Goal: Transaction & Acquisition: Subscribe to service/newsletter

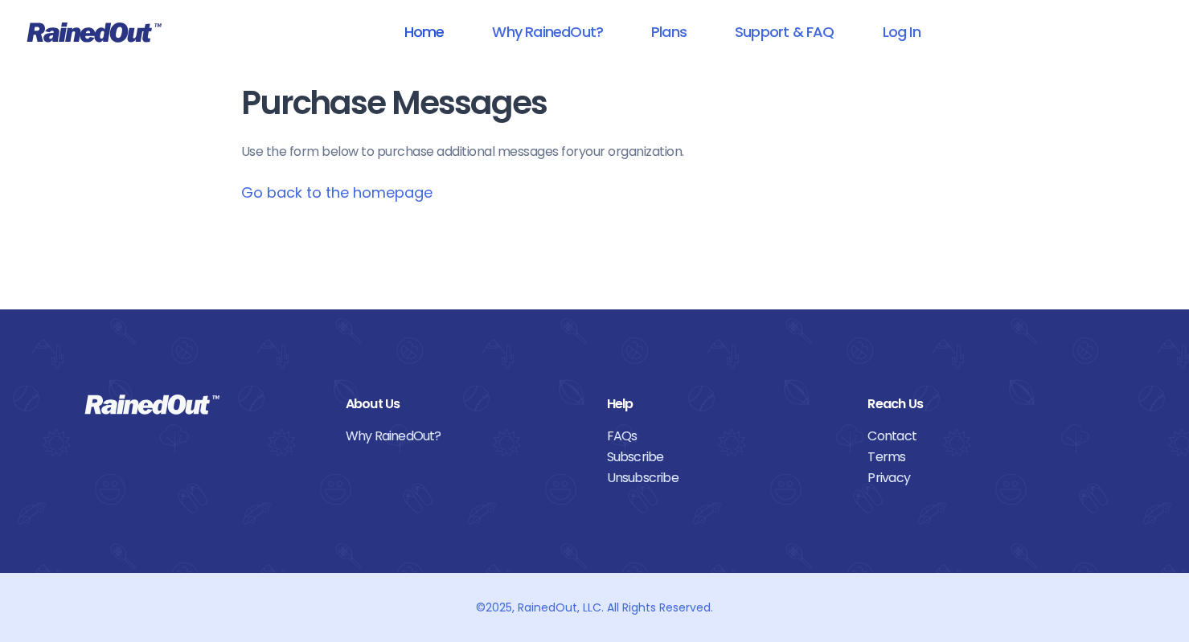
click at [431, 31] on link "Home" at bounding box center [424, 32] width 82 height 36
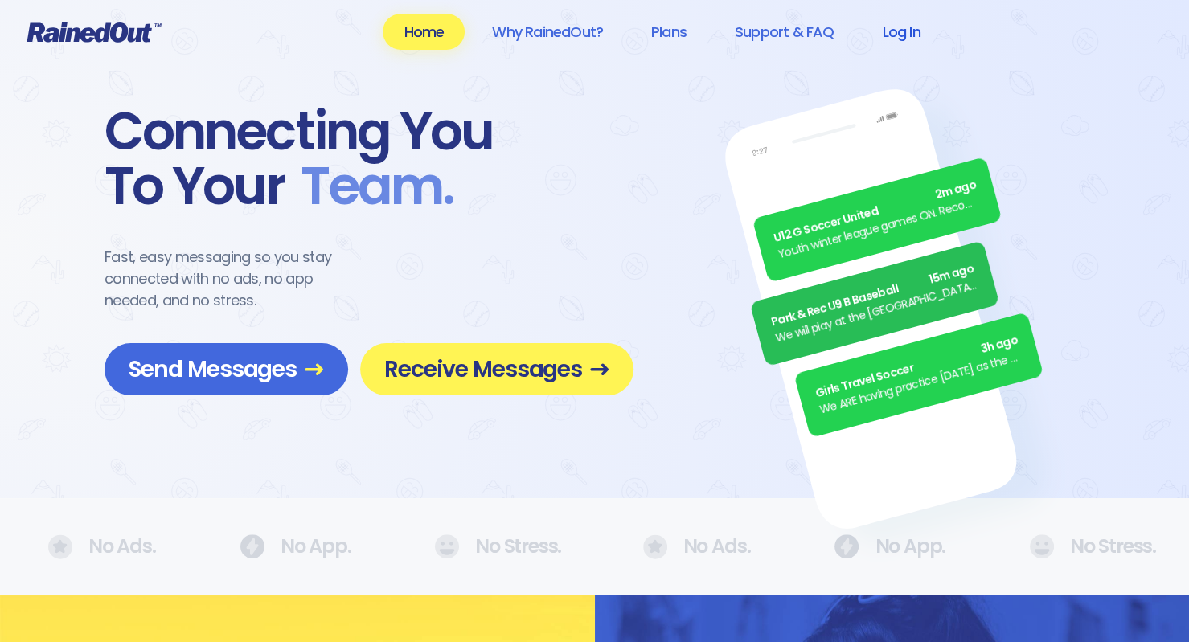
click at [890, 31] on link "Log In" at bounding box center [901, 32] width 80 height 36
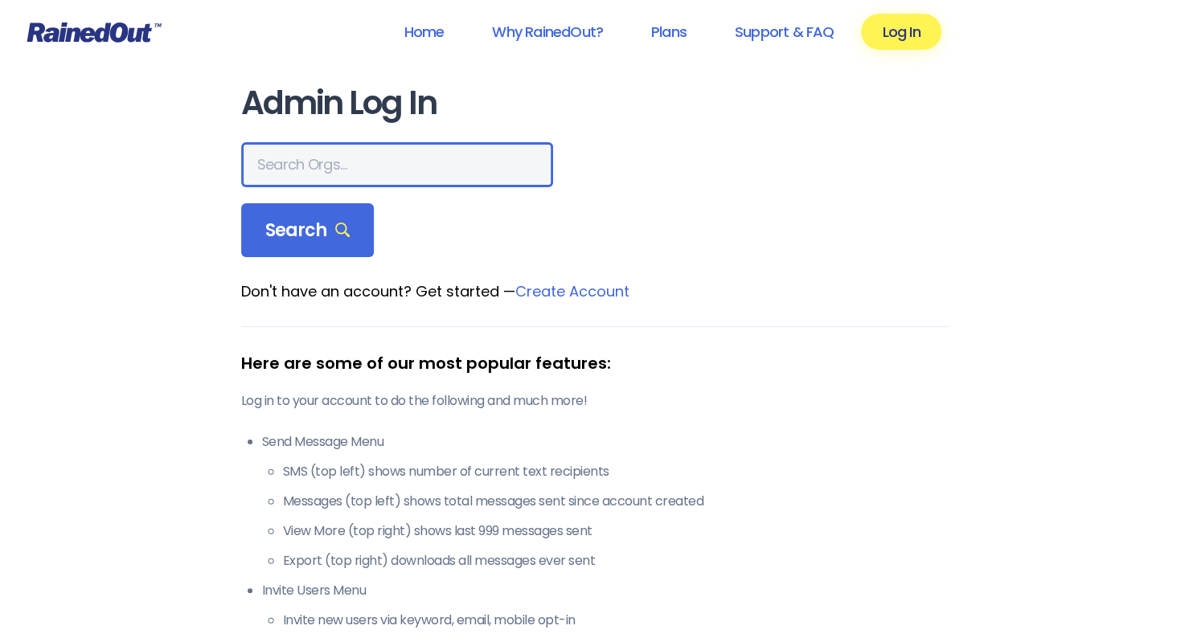
click at [349, 164] on input "text" at bounding box center [397, 164] width 312 height 45
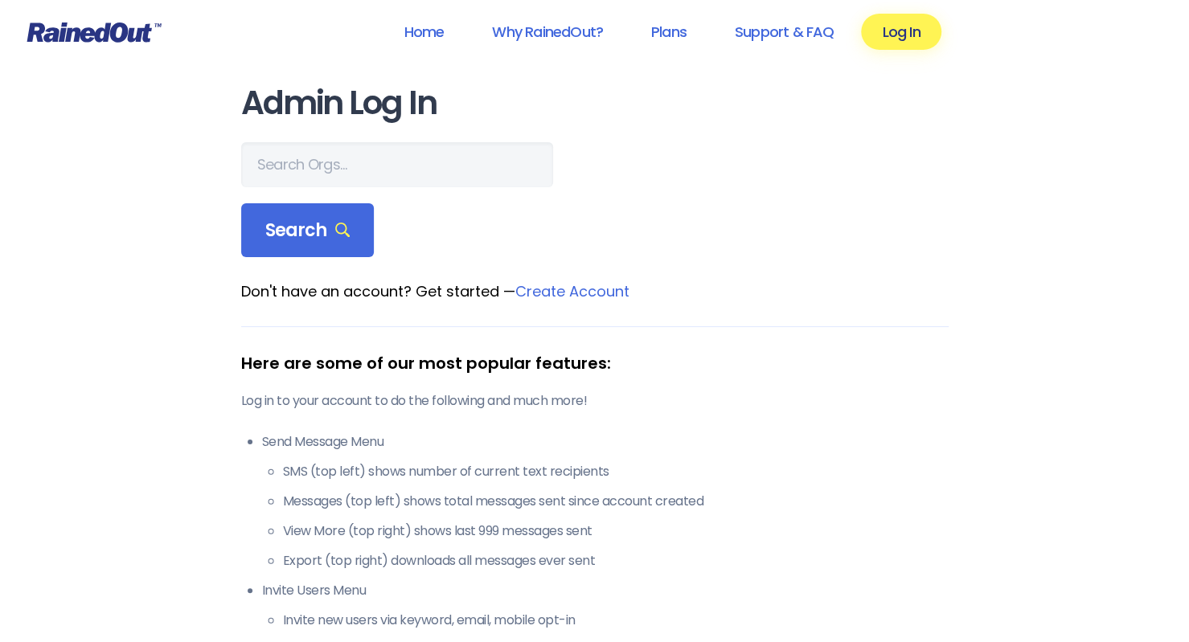
click at [584, 290] on link "Create Account" at bounding box center [572, 291] width 114 height 20
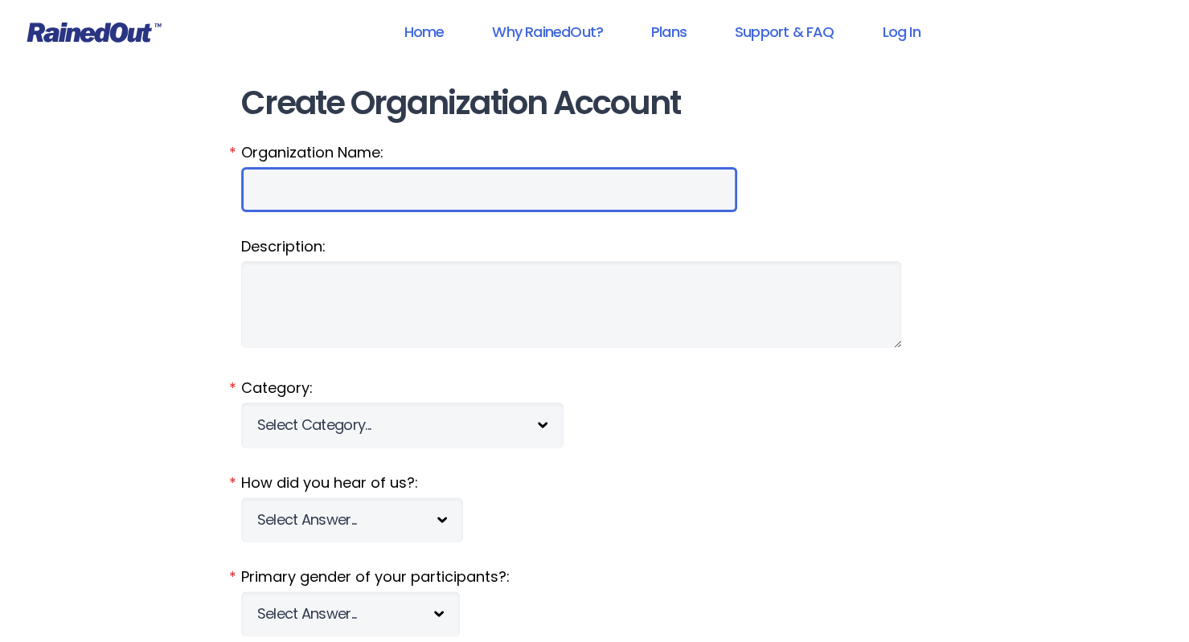
click at [404, 197] on input "Organization Name:" at bounding box center [489, 189] width 496 height 45
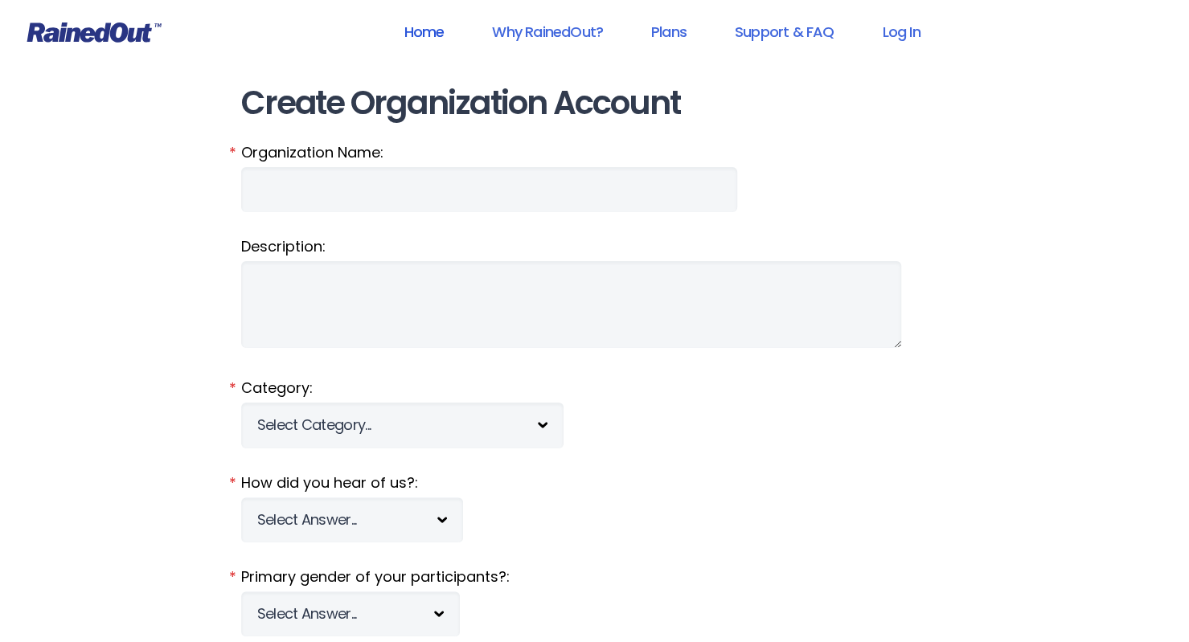
click at [433, 27] on link "Home" at bounding box center [424, 32] width 82 height 36
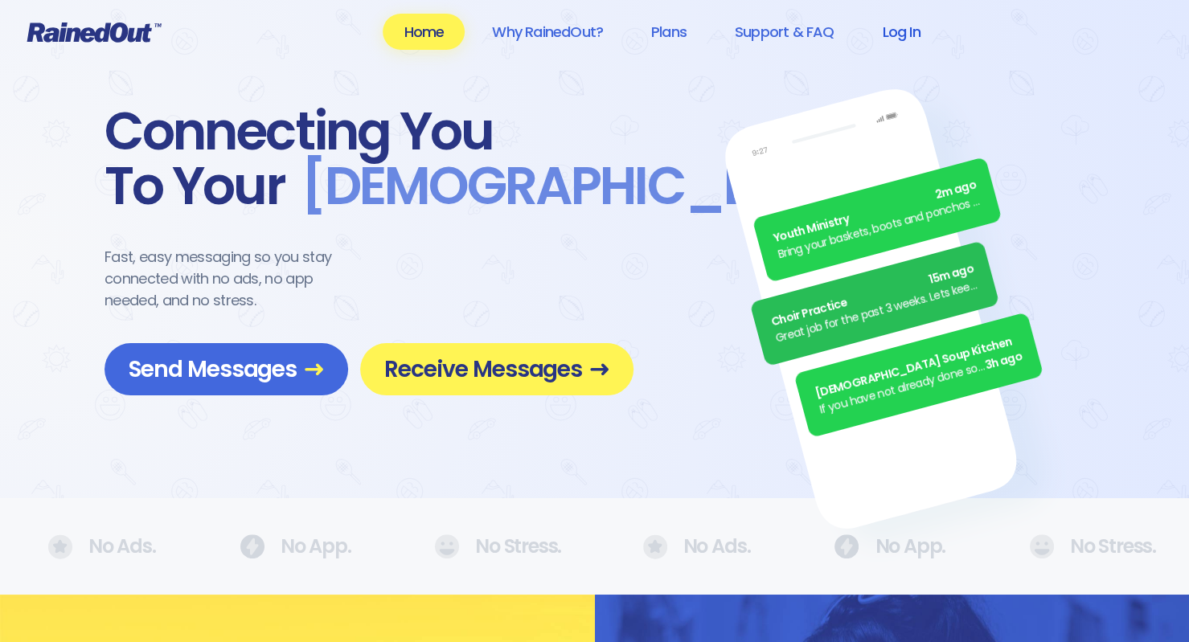
click at [899, 18] on link "Log In" at bounding box center [901, 32] width 80 height 36
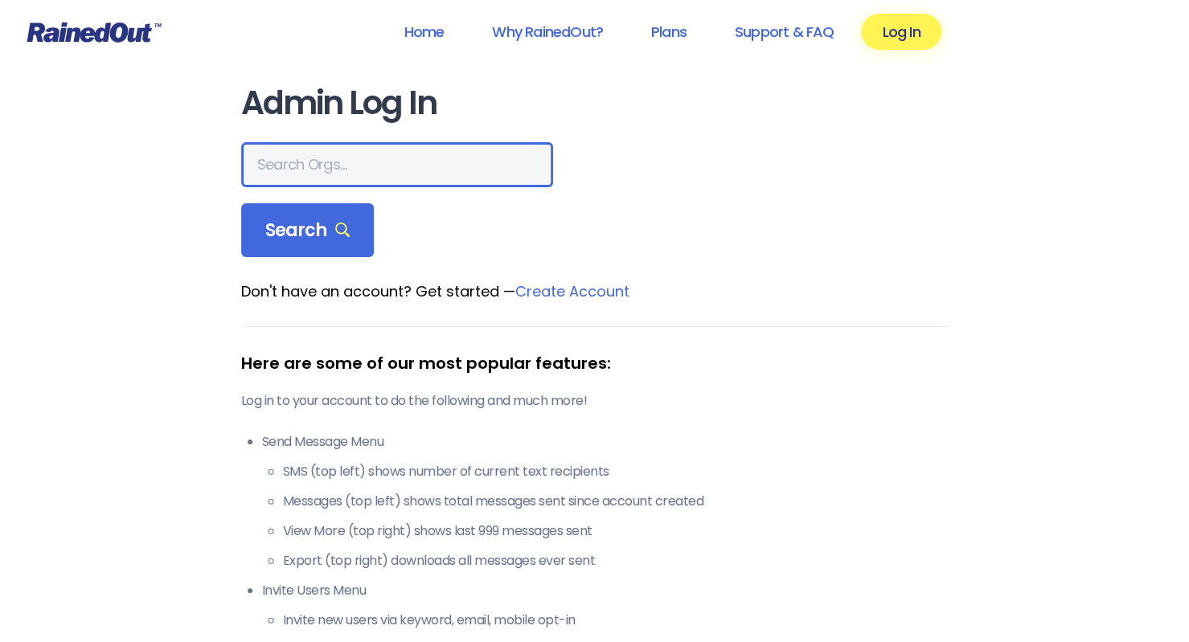
click at [352, 159] on input "text" at bounding box center [397, 164] width 312 height 45
type input "TOMP"
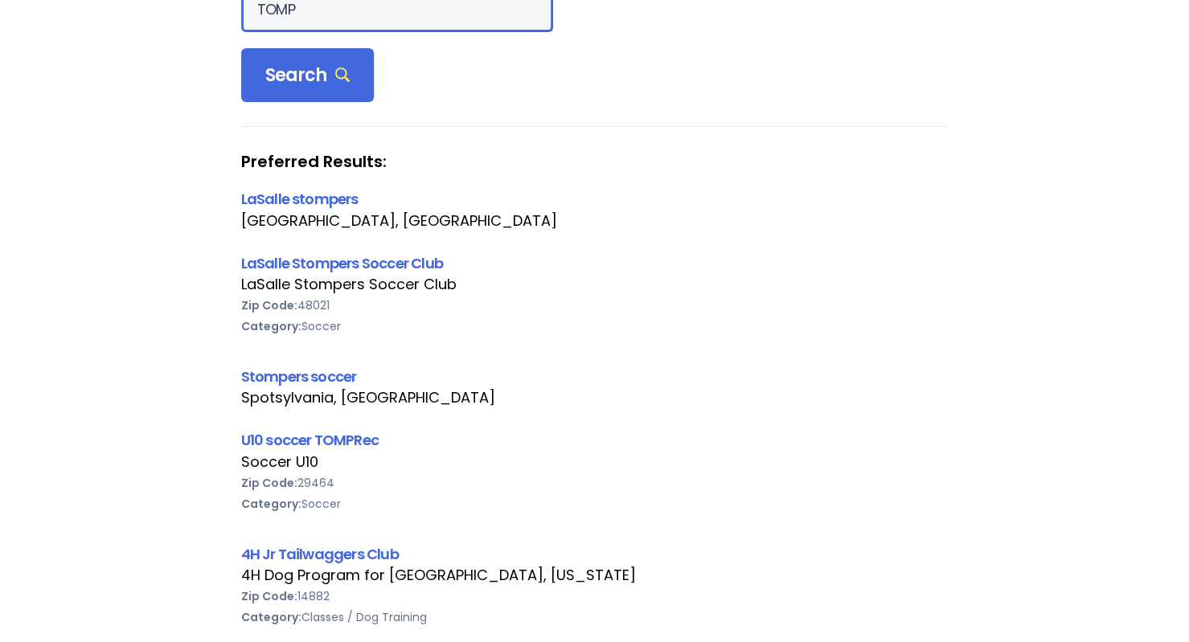
scroll to position [158, 0]
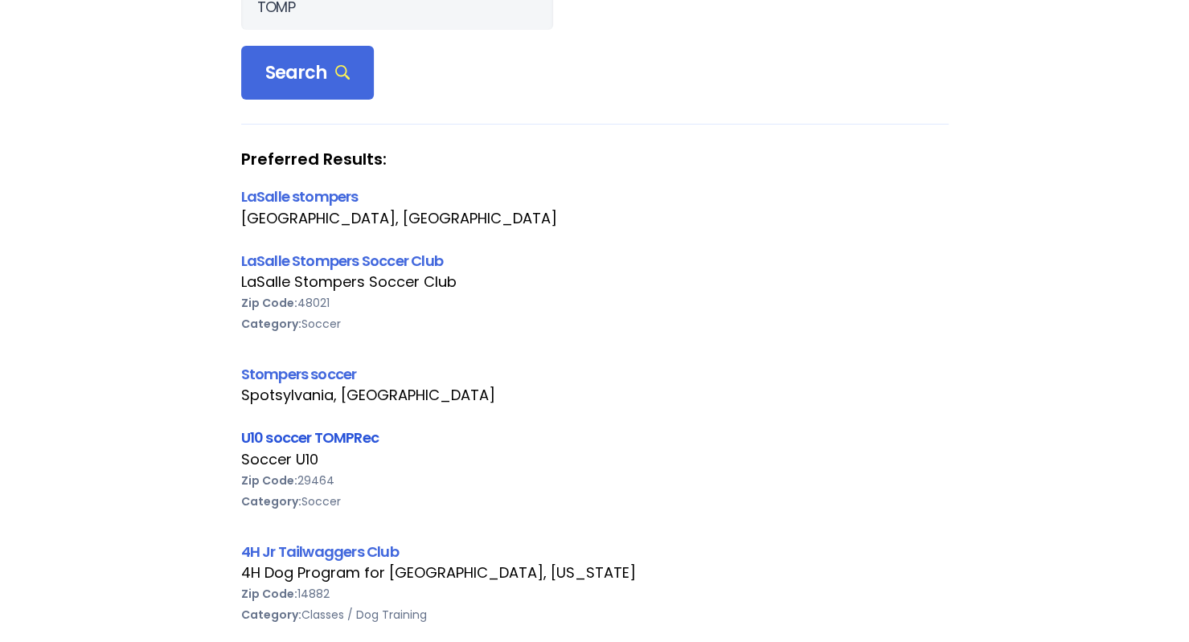
click at [330, 435] on link "U10 soccer TOMPRec" at bounding box center [309, 438] width 137 height 20
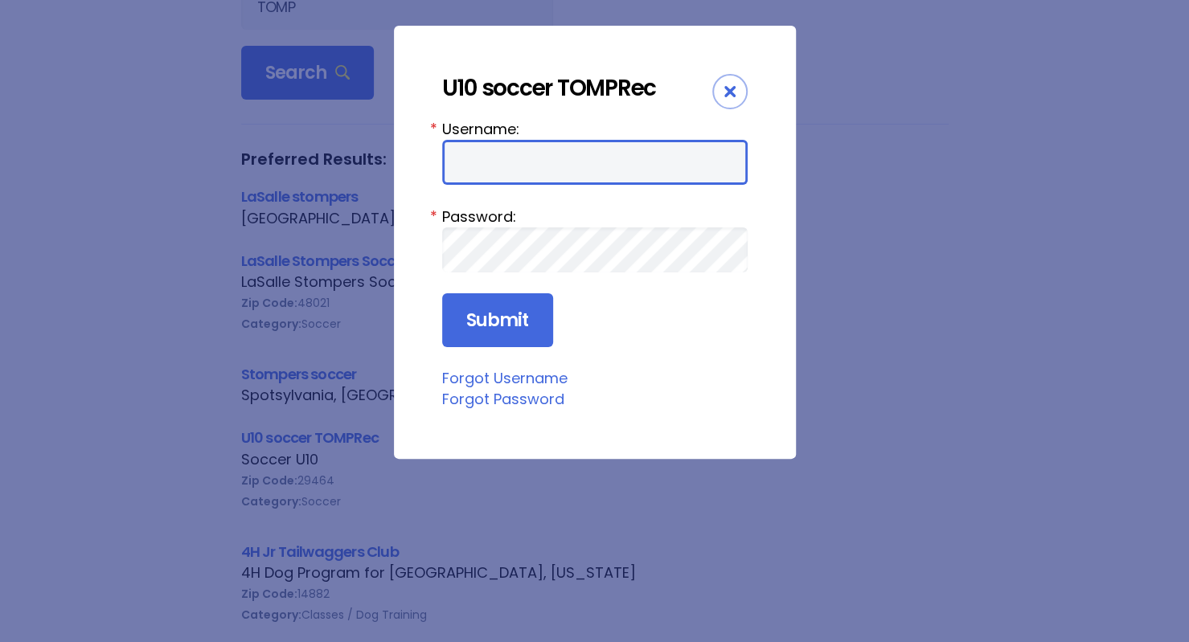
click at [527, 163] on input "Username:" at bounding box center [595, 162] width 306 height 45
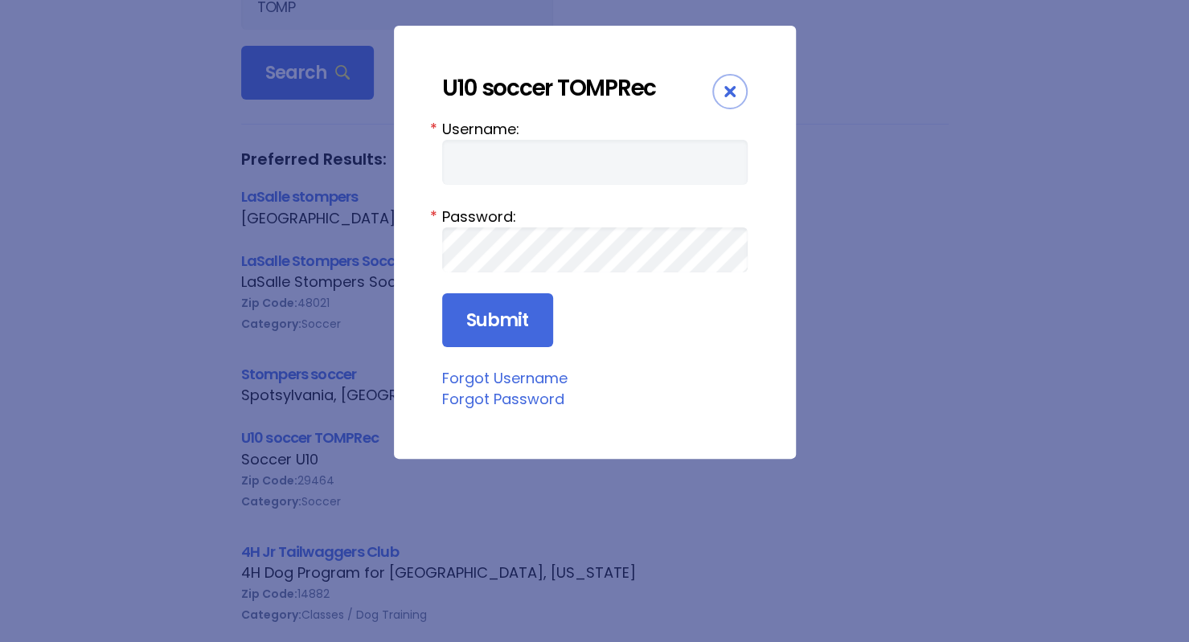
click at [728, 96] on icon "Close" at bounding box center [729, 91] width 11 height 11
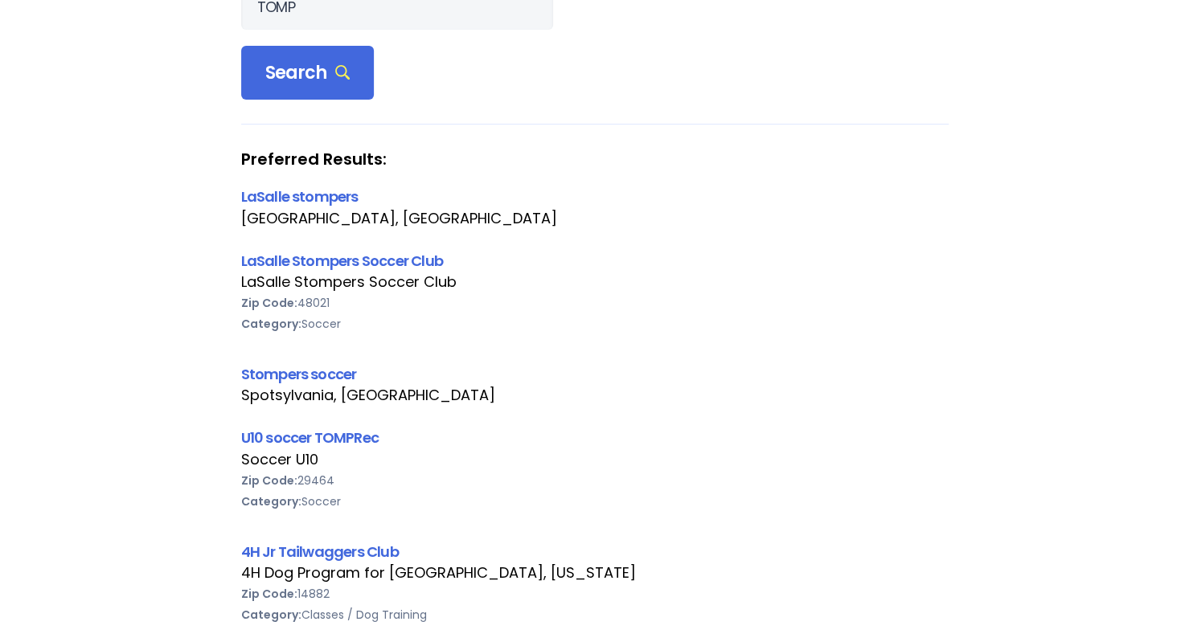
scroll to position [0, 0]
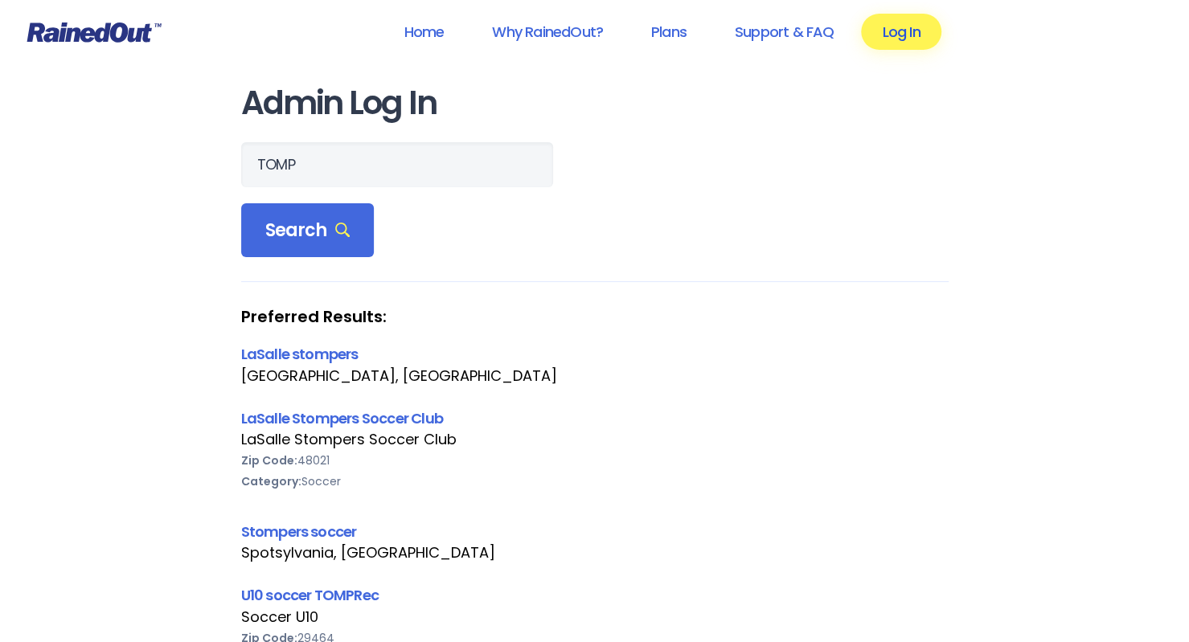
click at [912, 35] on link "Log In" at bounding box center [901, 32] width 80 height 36
click at [904, 28] on link "Log In" at bounding box center [901, 32] width 80 height 36
click at [408, 24] on link "Home" at bounding box center [424, 32] width 82 height 36
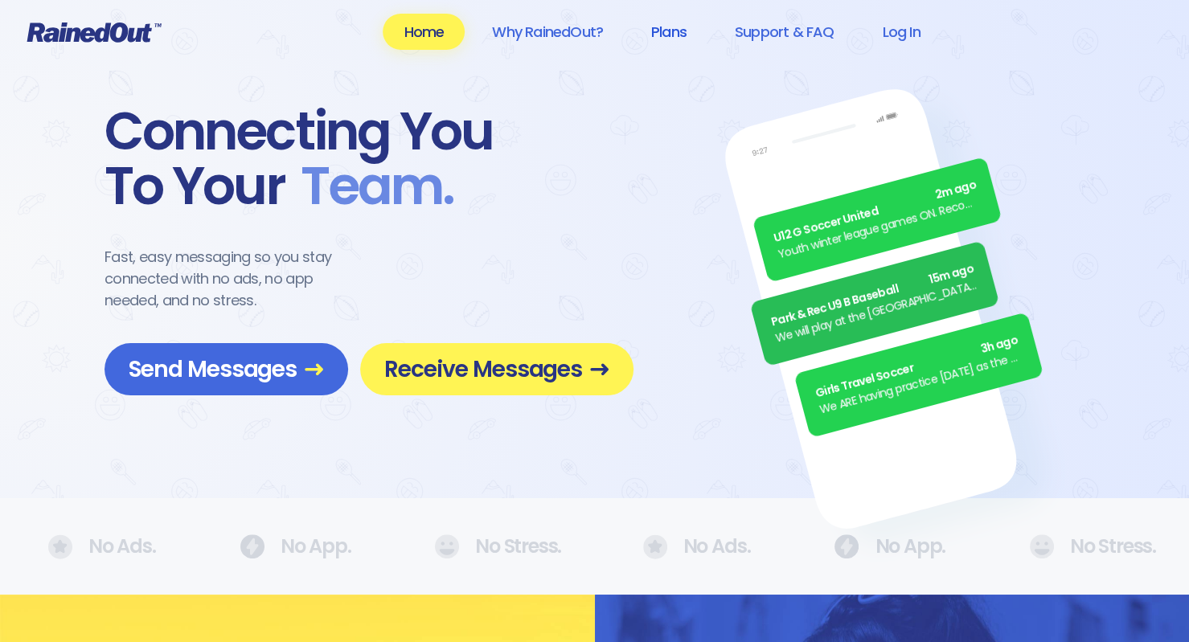
click at [665, 29] on link "Plans" at bounding box center [668, 32] width 77 height 36
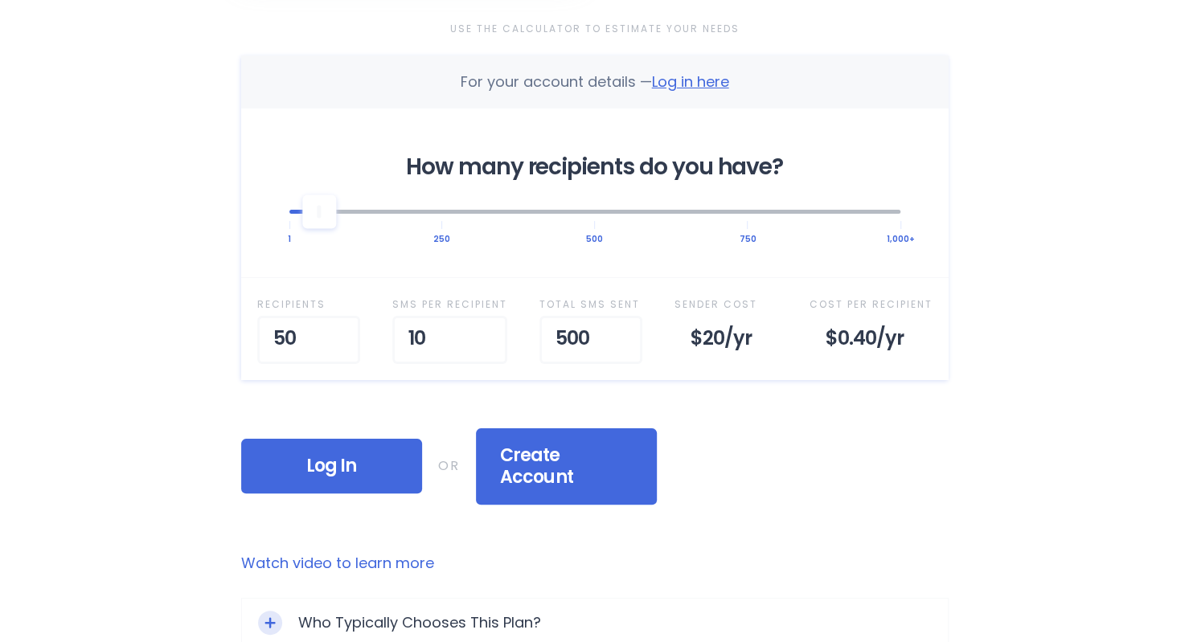
scroll to position [539, 0]
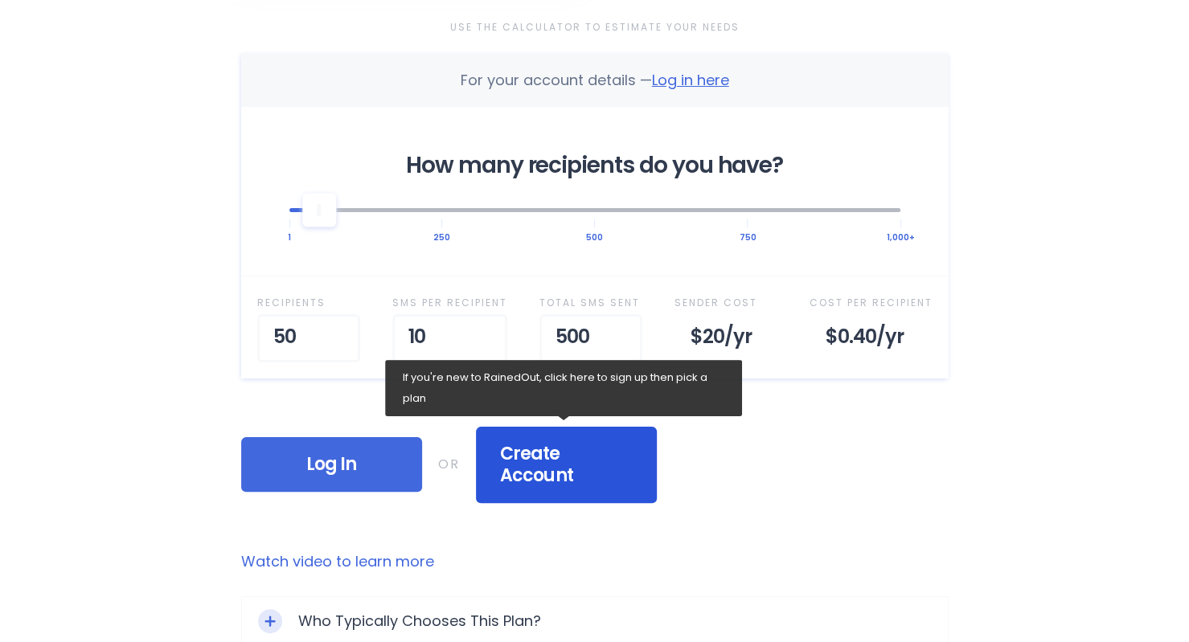
click at [589, 448] on span "Create Account" at bounding box center [566, 465] width 133 height 44
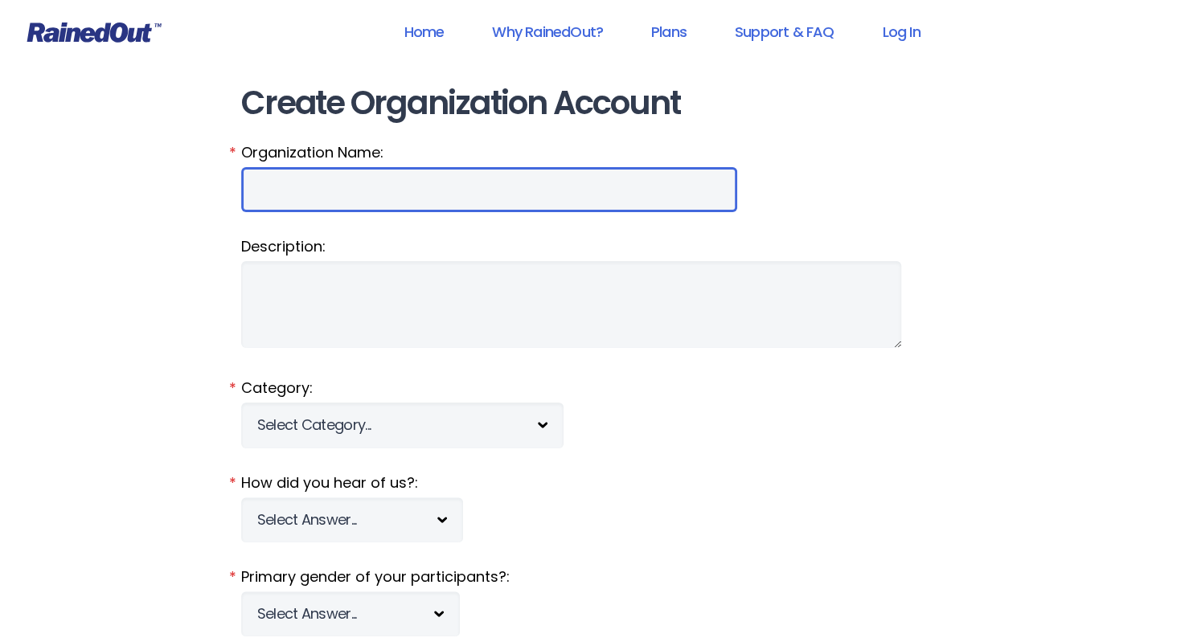
click at [358, 177] on input "Organization Name:" at bounding box center [489, 189] width 496 height 45
click at [285, 189] on input "Organization Name:" at bounding box center [489, 189] width 496 height 45
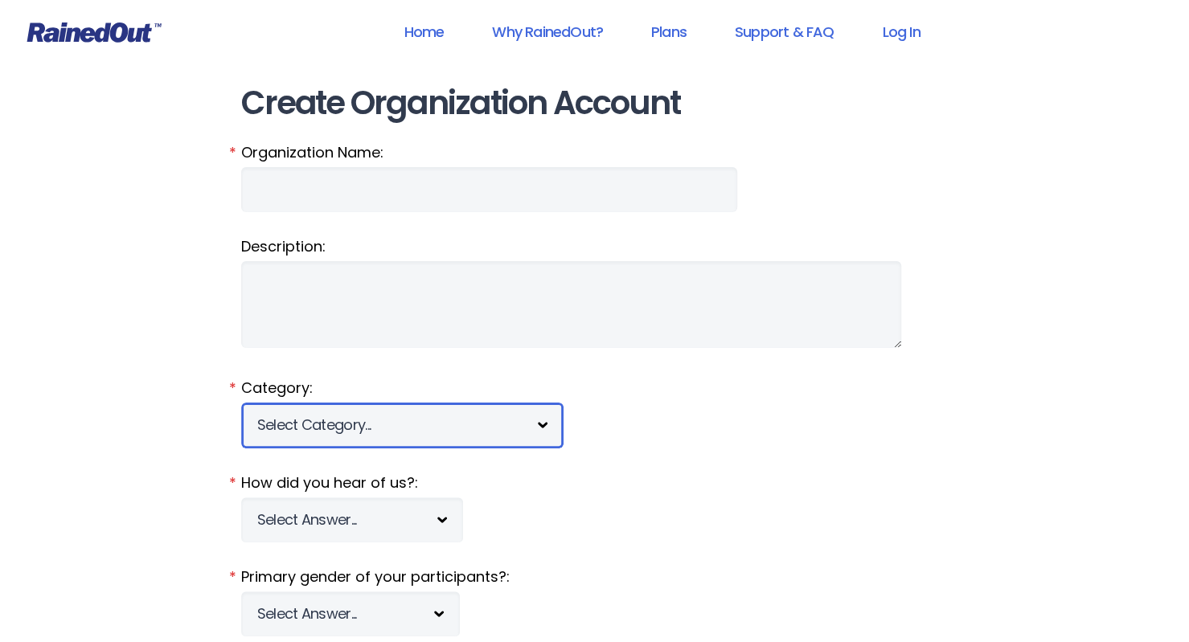
click at [473, 437] on select "Select Category... 5K Walk/Run Aerobics/Fitness ABCA AYF NSCAA Performance Moto…" at bounding box center [402, 425] width 322 height 45
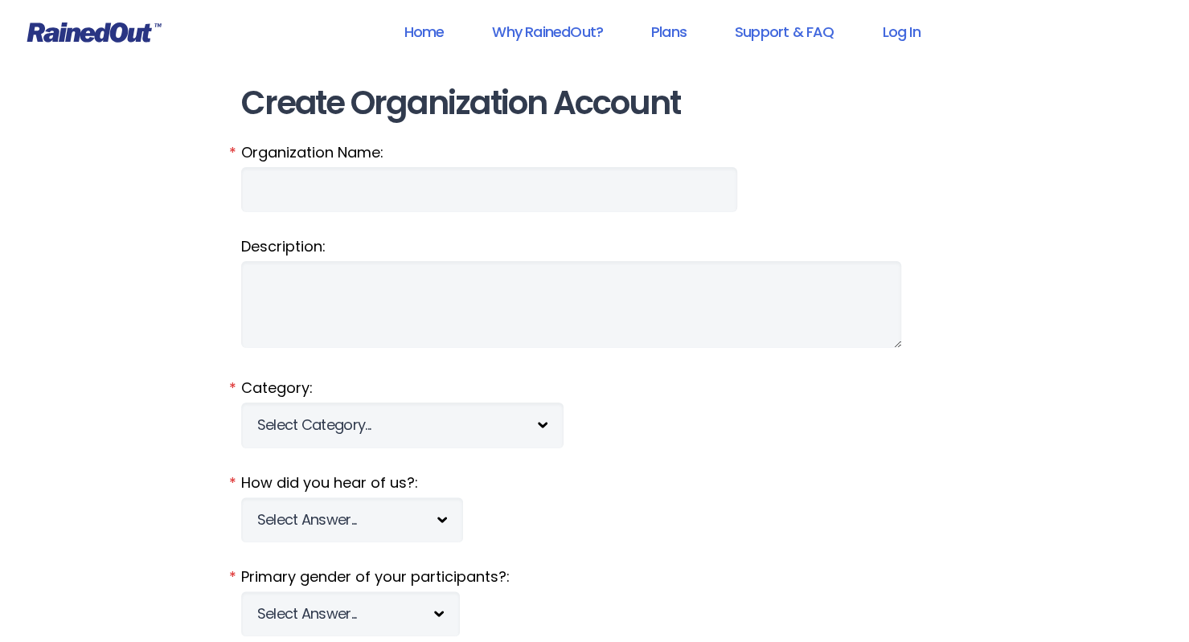
click at [696, 523] on fieldset "How did you hear of us?: Select Answer... Tournament Facebook/Social Media Refe…" at bounding box center [595, 508] width 708 height 70
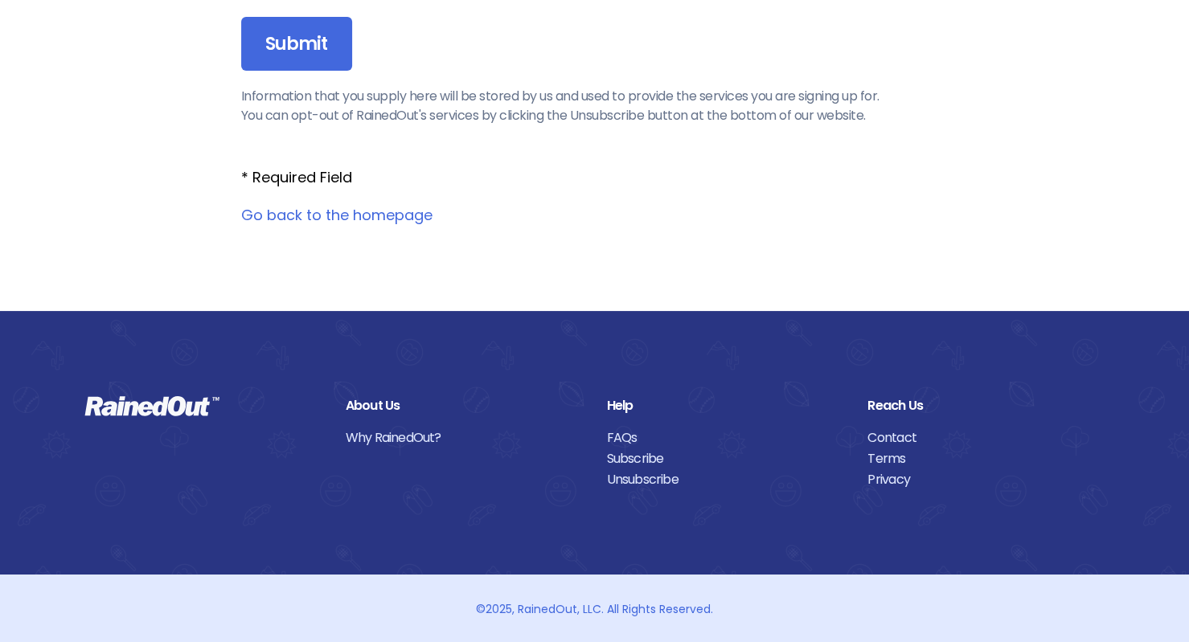
scroll to position [2148, 0]
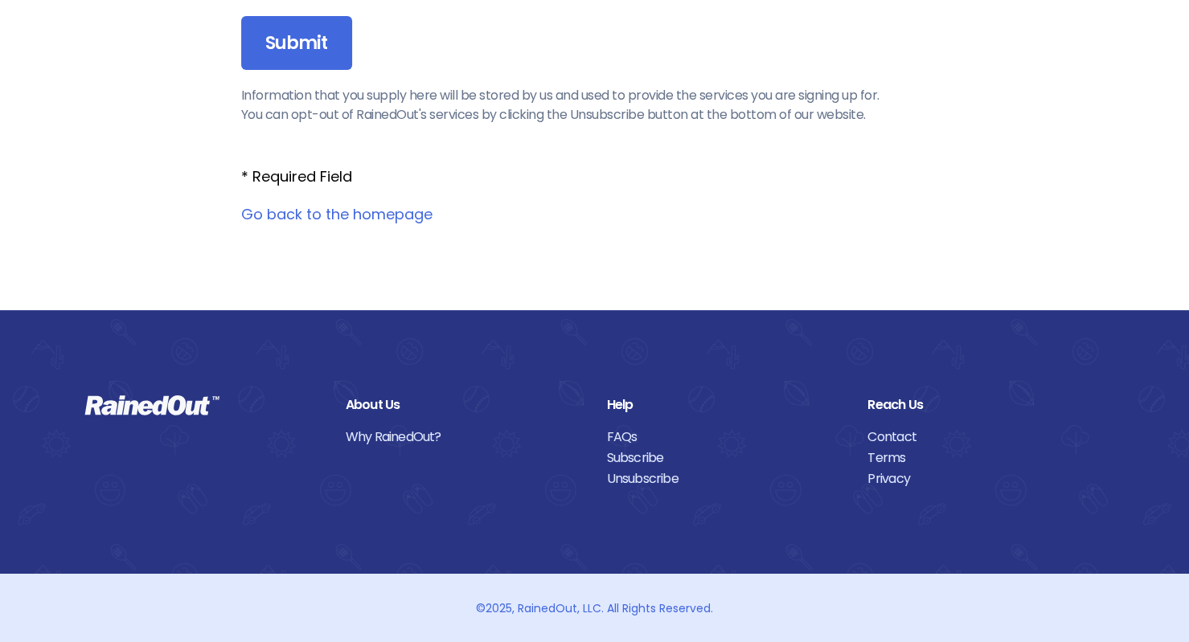
click at [377, 441] on link "Why RainedOut?" at bounding box center [464, 437] width 237 height 21
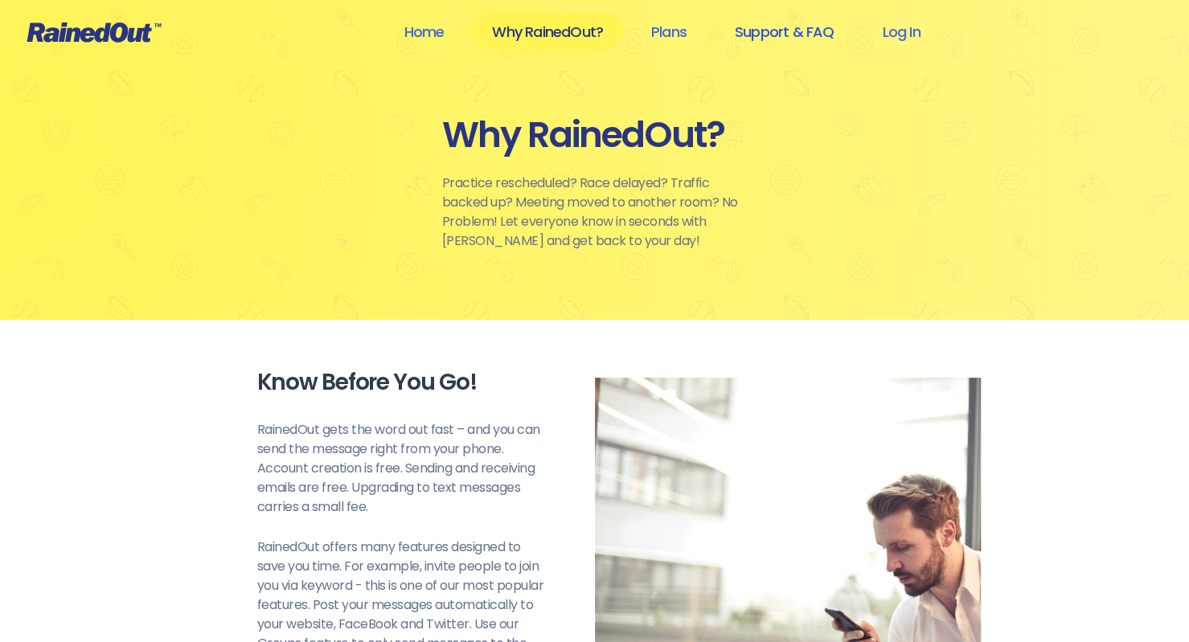
click at [769, 28] on link "Support & FAQ" at bounding box center [784, 32] width 141 height 36
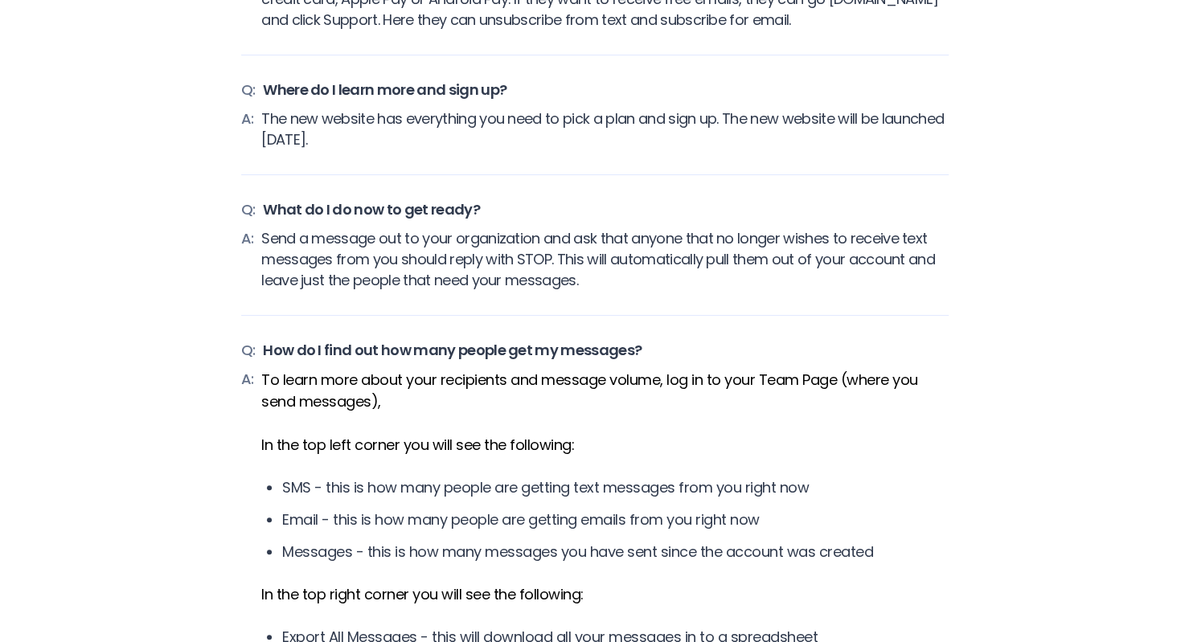
scroll to position [1983, 0]
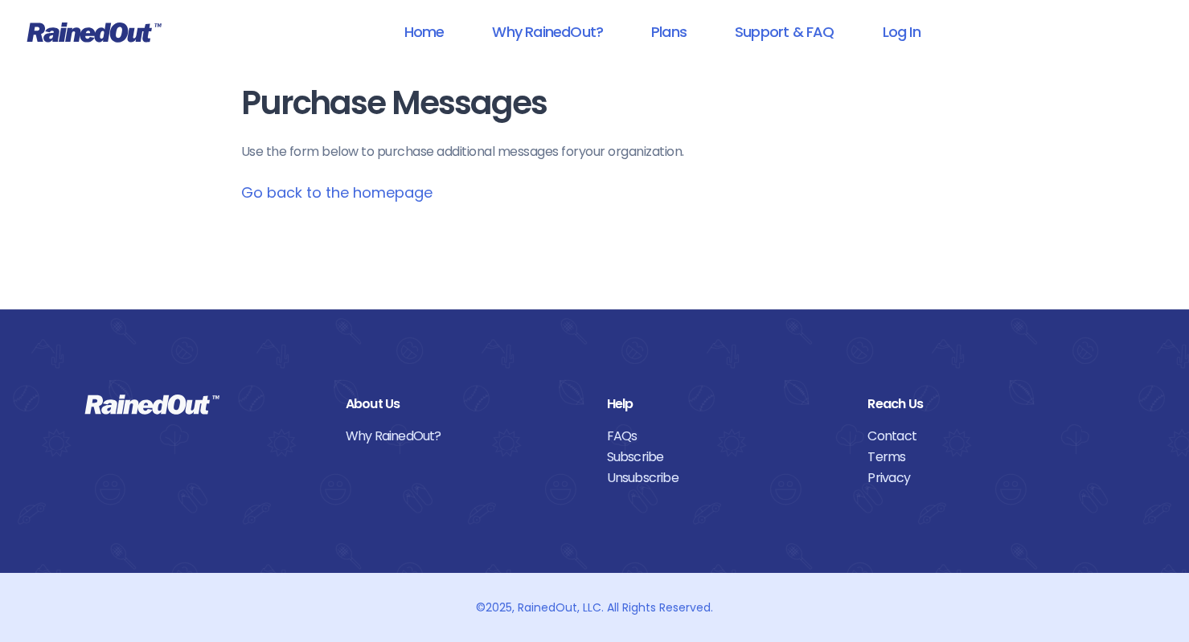
click at [316, 188] on link "Go back to the homepage" at bounding box center [336, 193] width 191 height 20
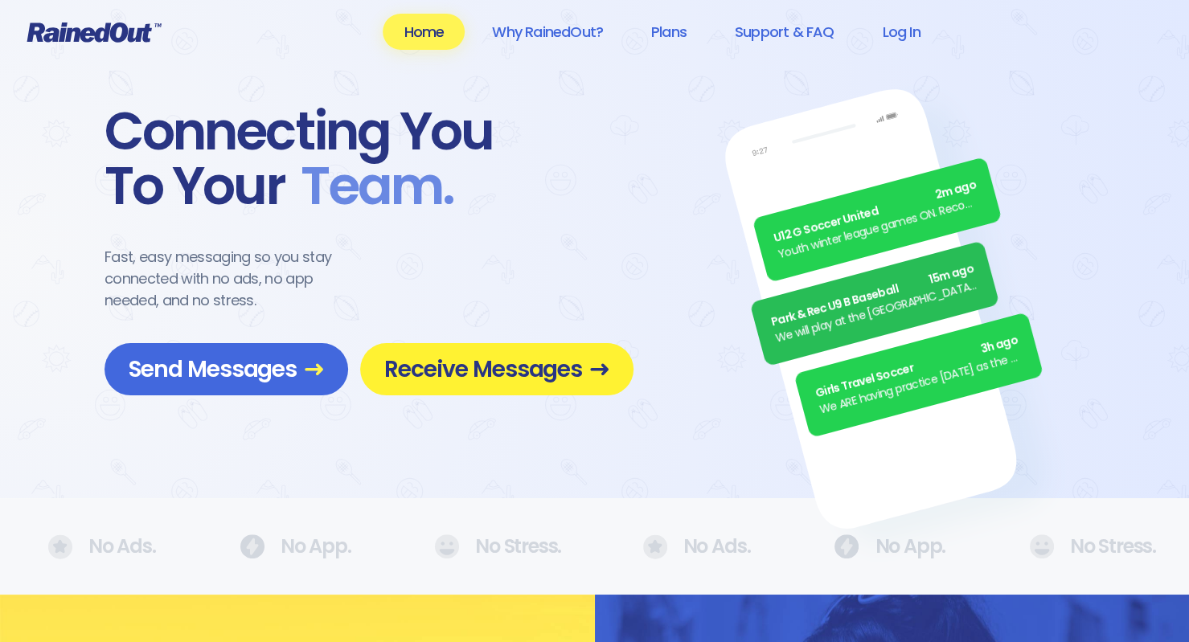
click at [469, 363] on span "Receive Messages" at bounding box center [496, 369] width 225 height 28
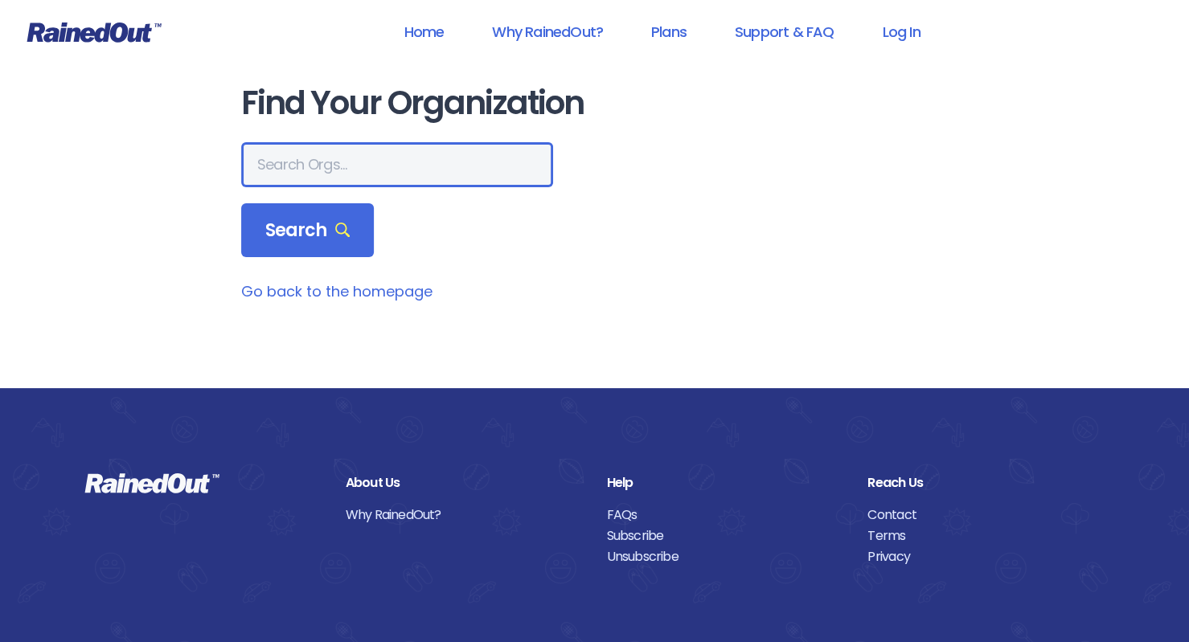
click at [359, 165] on input "text" at bounding box center [397, 164] width 312 height 45
type input "tomp"
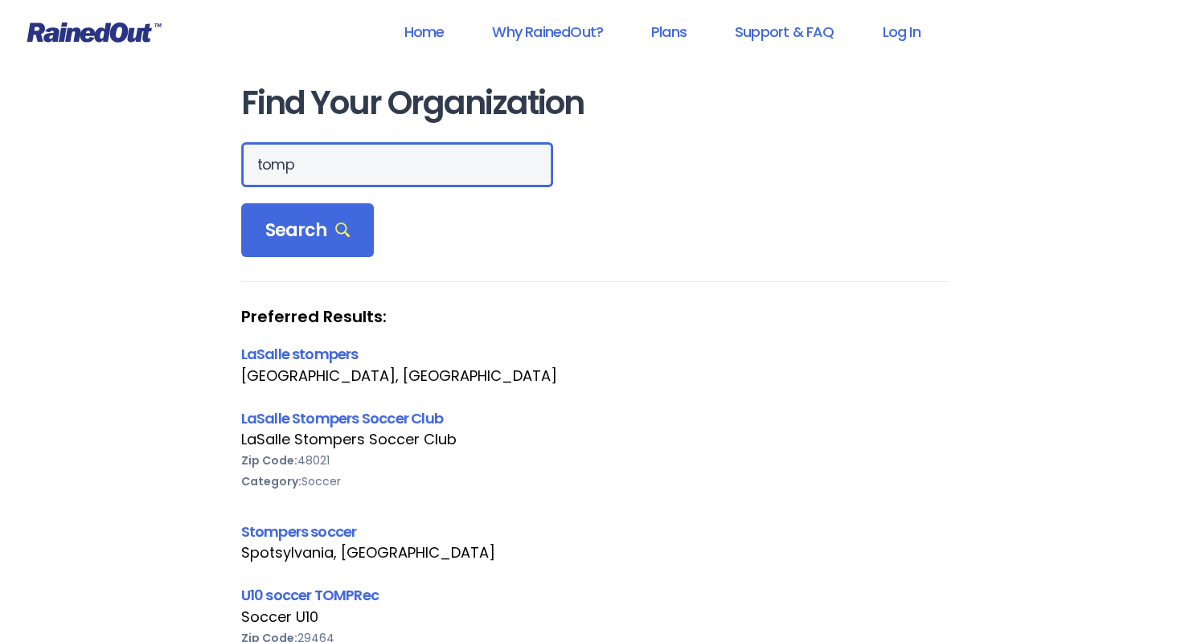
scroll to position [133, 0]
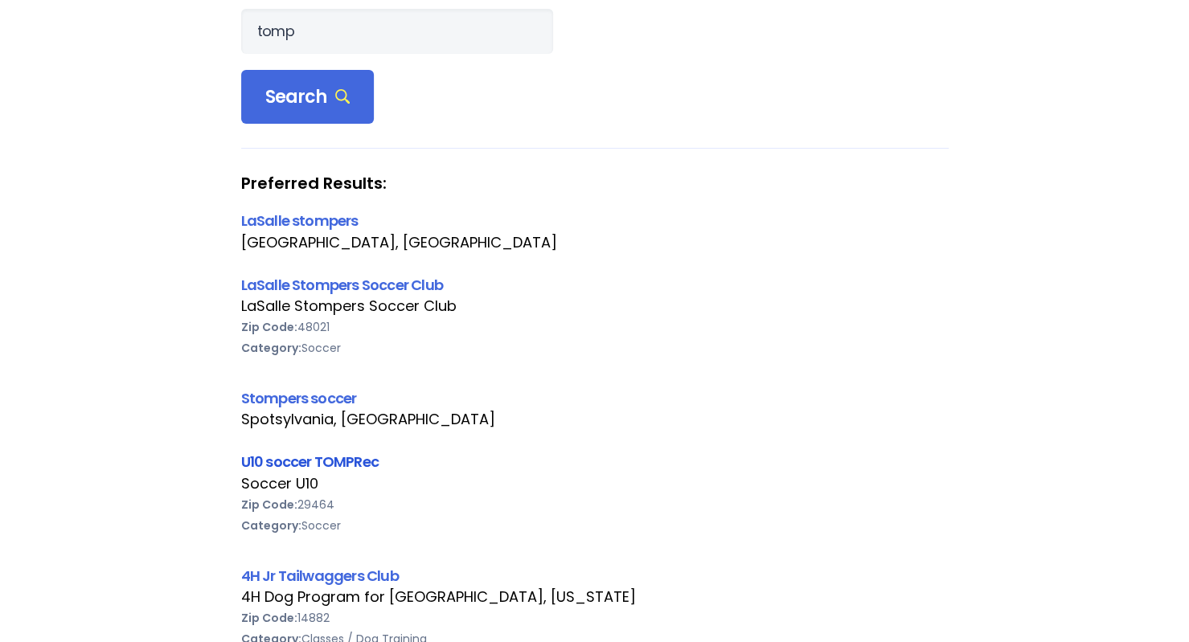
click at [349, 459] on link "U10 soccer TOMPRec" at bounding box center [309, 462] width 137 height 20
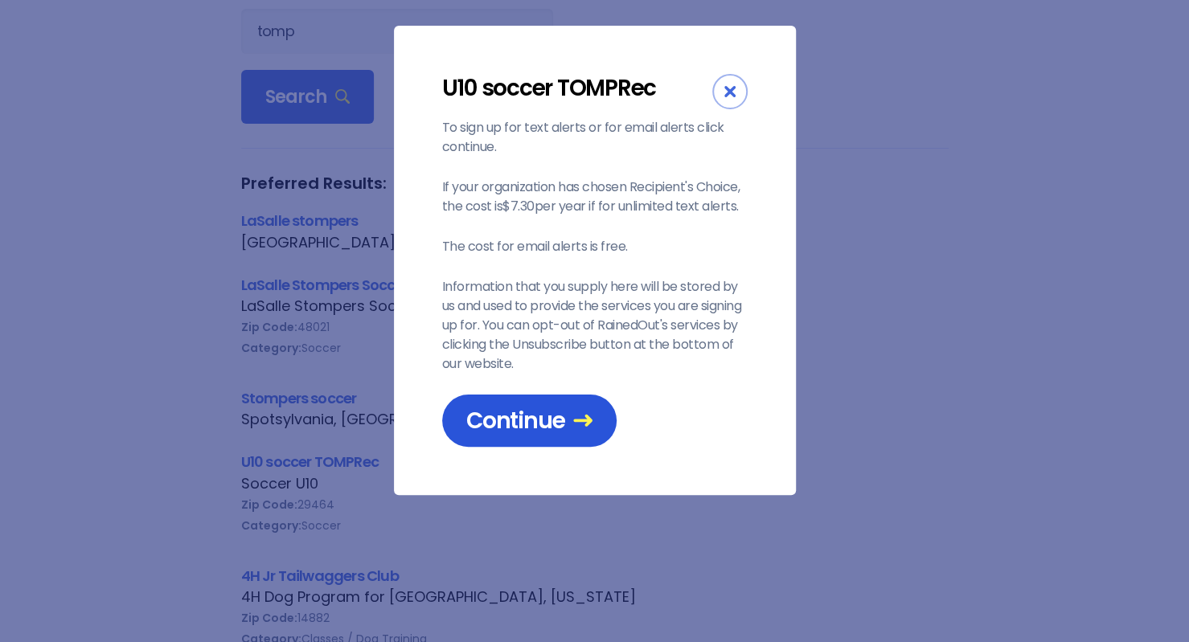
click at [523, 419] on span "Continue" at bounding box center [529, 421] width 126 height 28
